Goal: Information Seeking & Learning: Learn about a topic

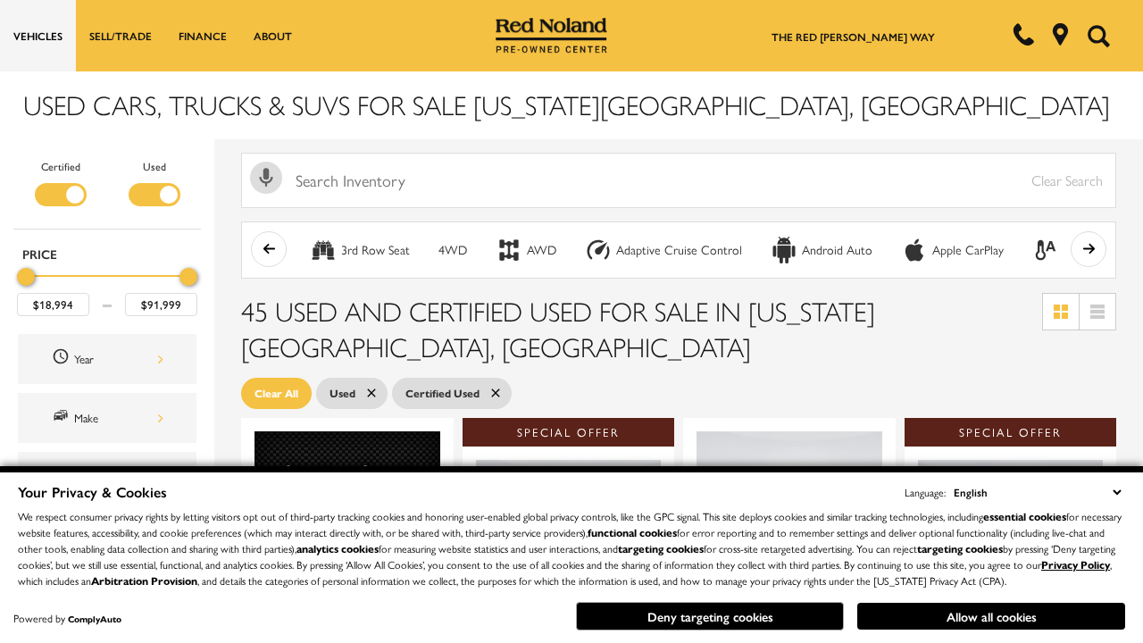
scroll to position [777, 0]
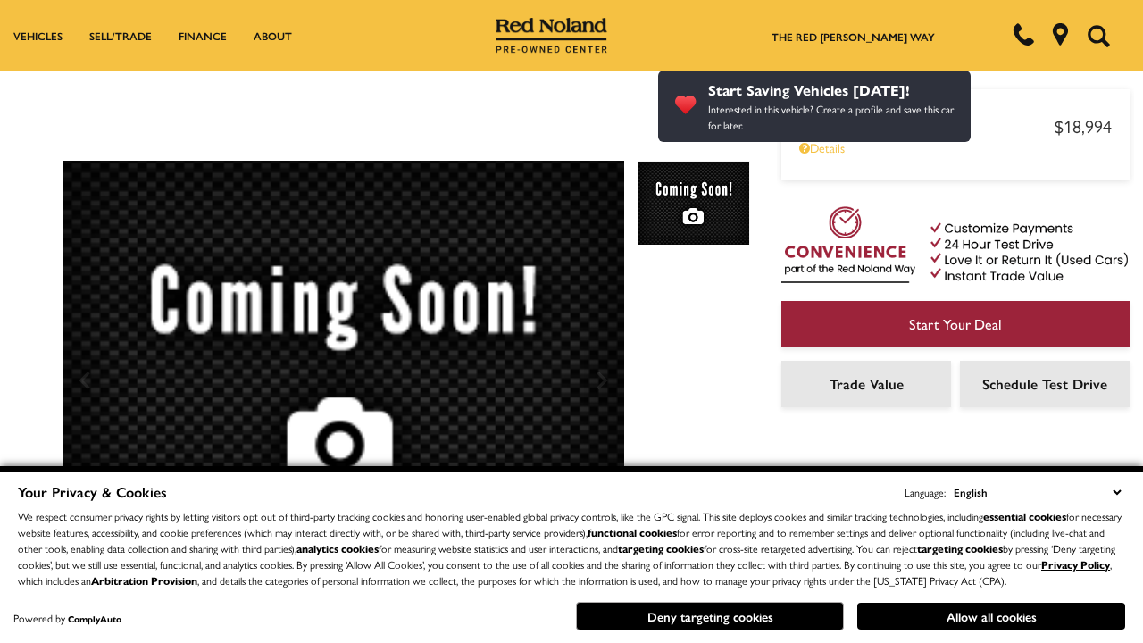
scroll to position [935, 0]
